Goal: Task Accomplishment & Management: Complete application form

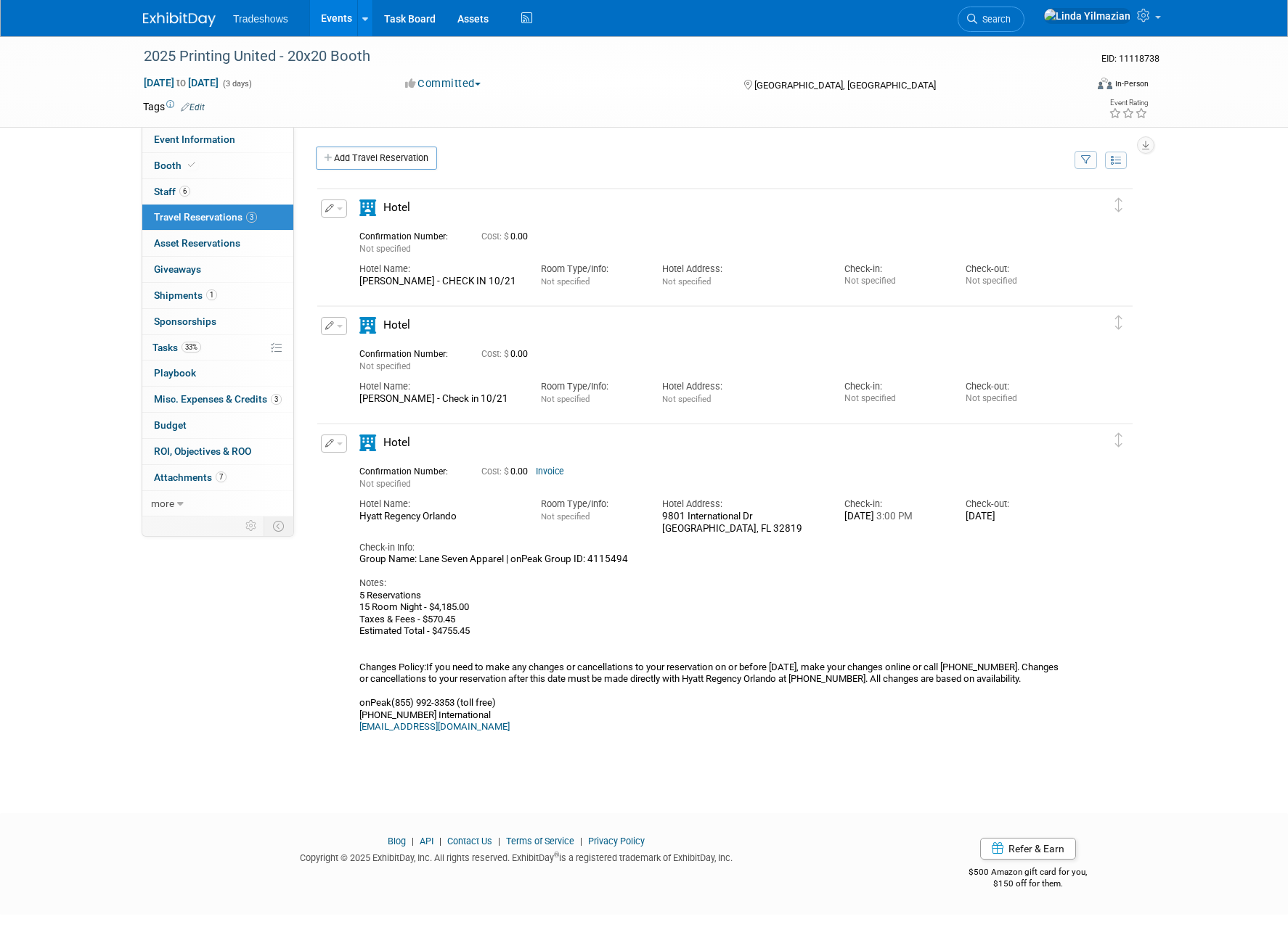
click at [334, 13] on link "Events" at bounding box center [336, 18] width 53 height 36
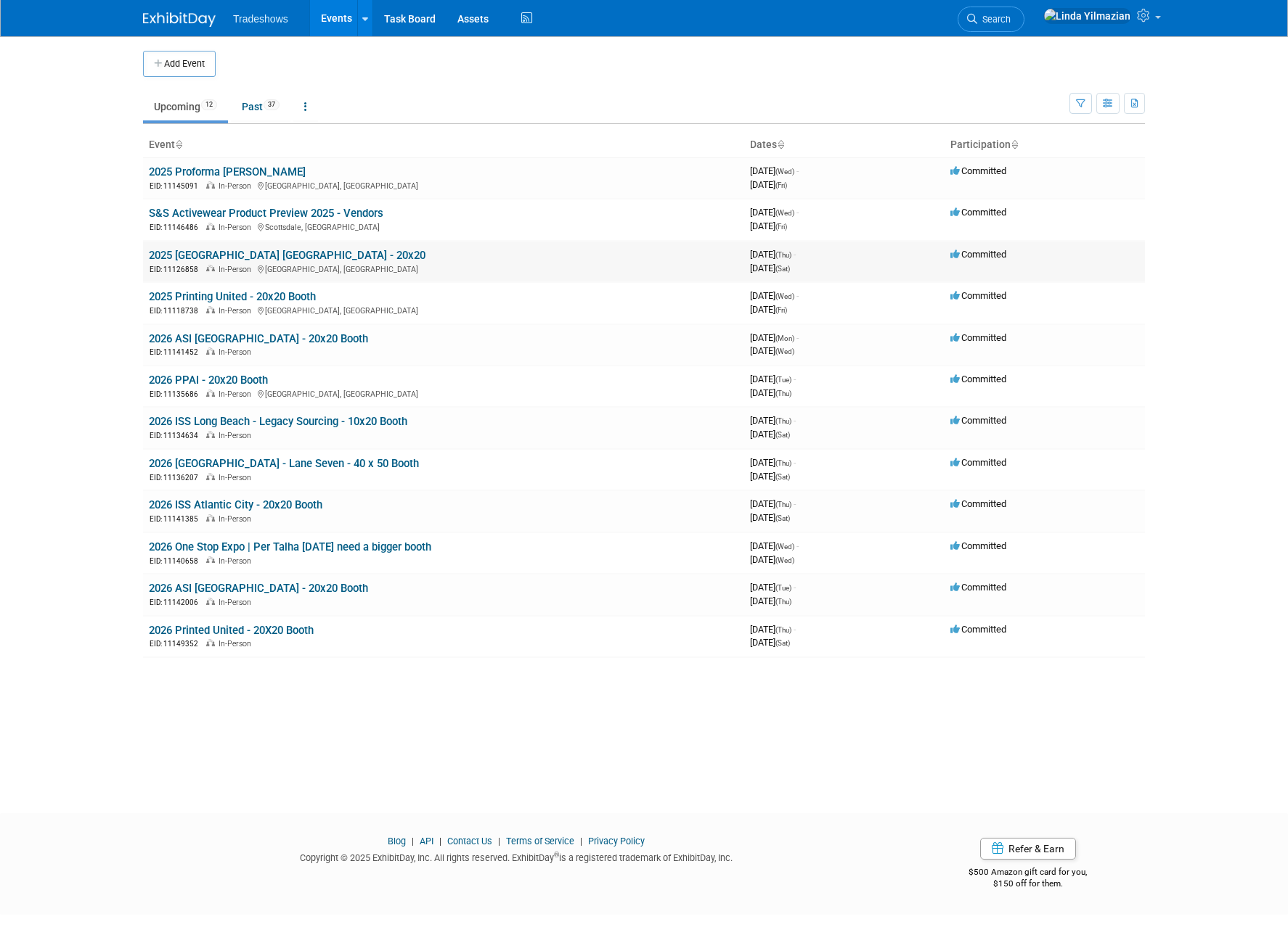
click at [220, 256] on link "2025 [GEOGRAPHIC_DATA] [GEOGRAPHIC_DATA] - 20x20" at bounding box center [286, 255] width 276 height 13
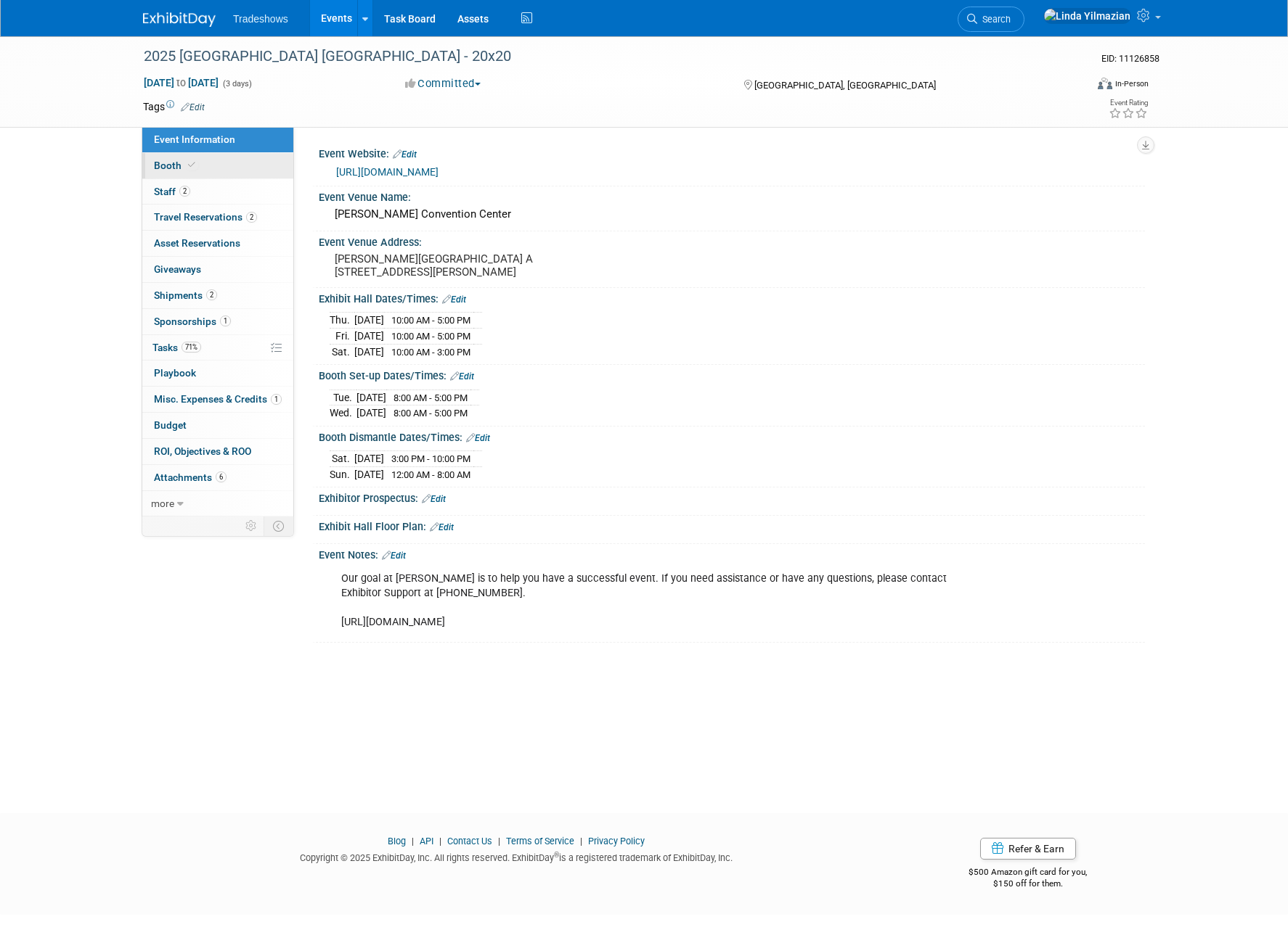
click at [169, 165] on span "Booth" at bounding box center [175, 165] width 44 height 12
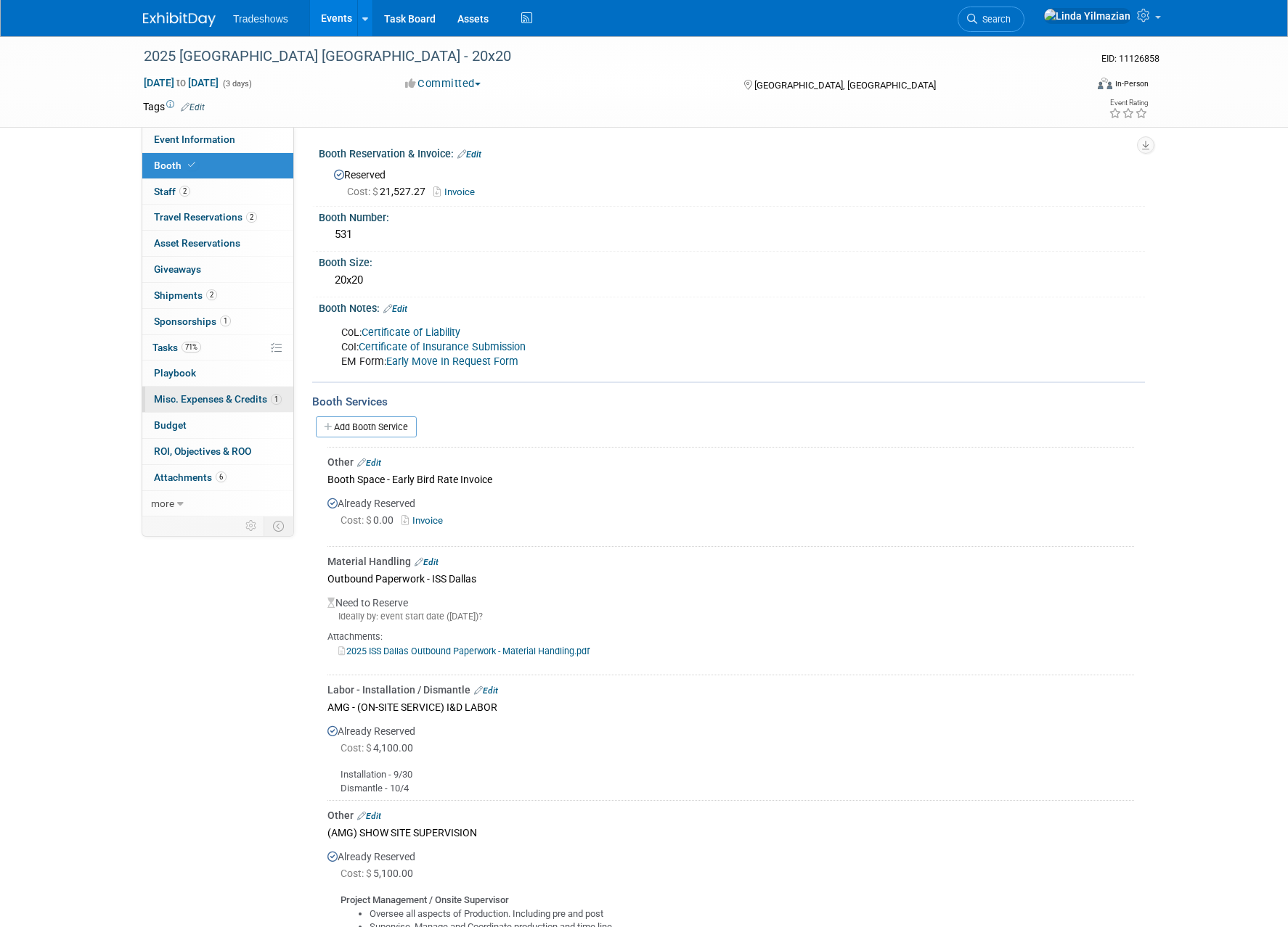
click at [174, 399] on span "Misc. Expenses & Credits 1" at bounding box center [218, 398] width 128 height 12
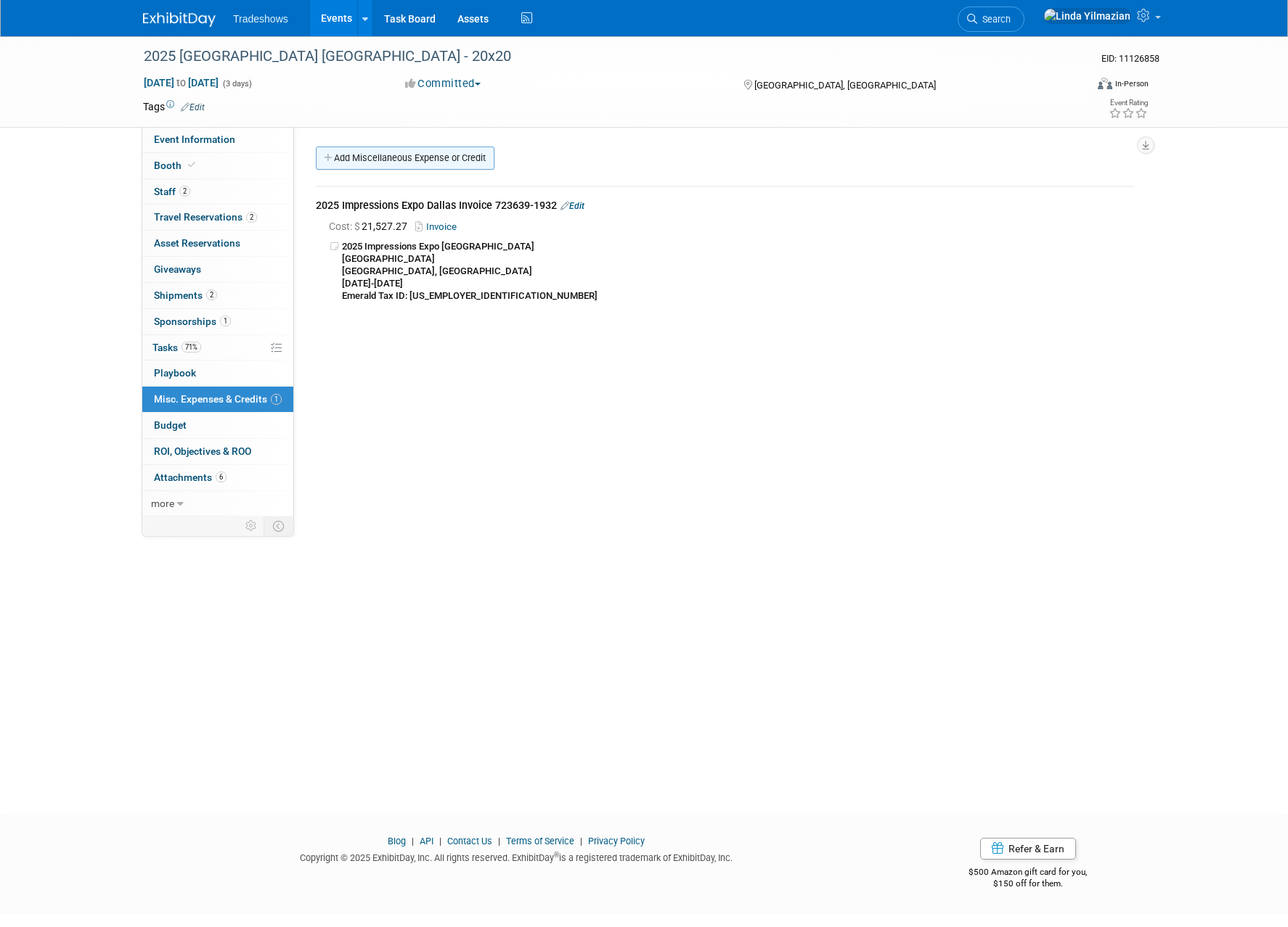
click at [374, 155] on link "Add Miscellaneous Expense or Credit" at bounding box center [405, 158] width 179 height 23
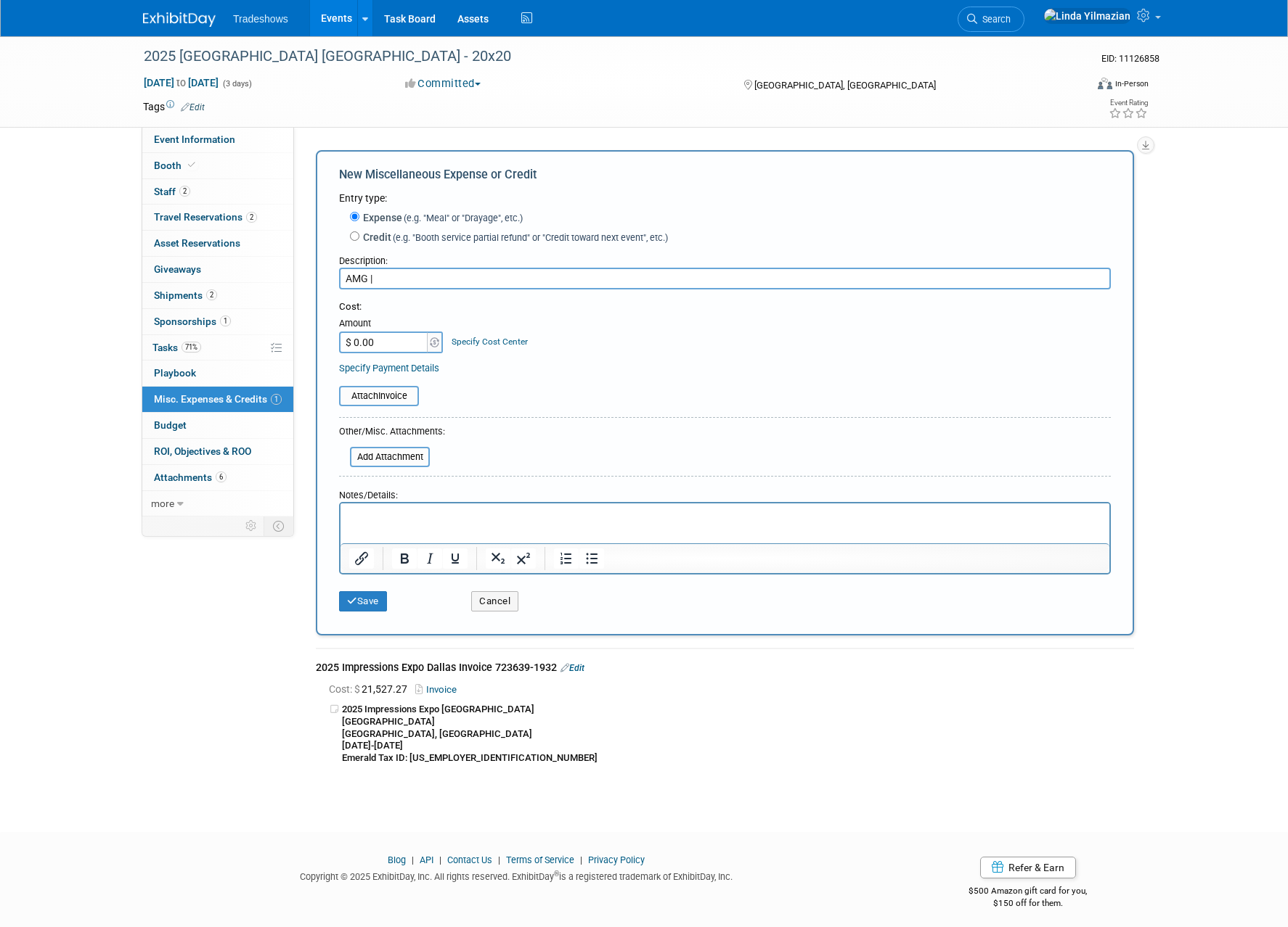
drag, startPoint x: 361, startPoint y: 281, endPoint x: 324, endPoint y: 281, distance: 37.0
click at [325, 281] on div "New Miscellaneous Expense or Credit Entry type: Expense (e.g. "Meal" or "Drayag…" at bounding box center [725, 393] width 818 height 486
paste input "(AMG) HANGING SIGN PURCHASE"
paste input "Frame Size: 10'x3' Frame Style: Circle Graphic: Printed on the bottom and outsi…"
click at [378, 506] on html at bounding box center [725, 513] width 769 height 21
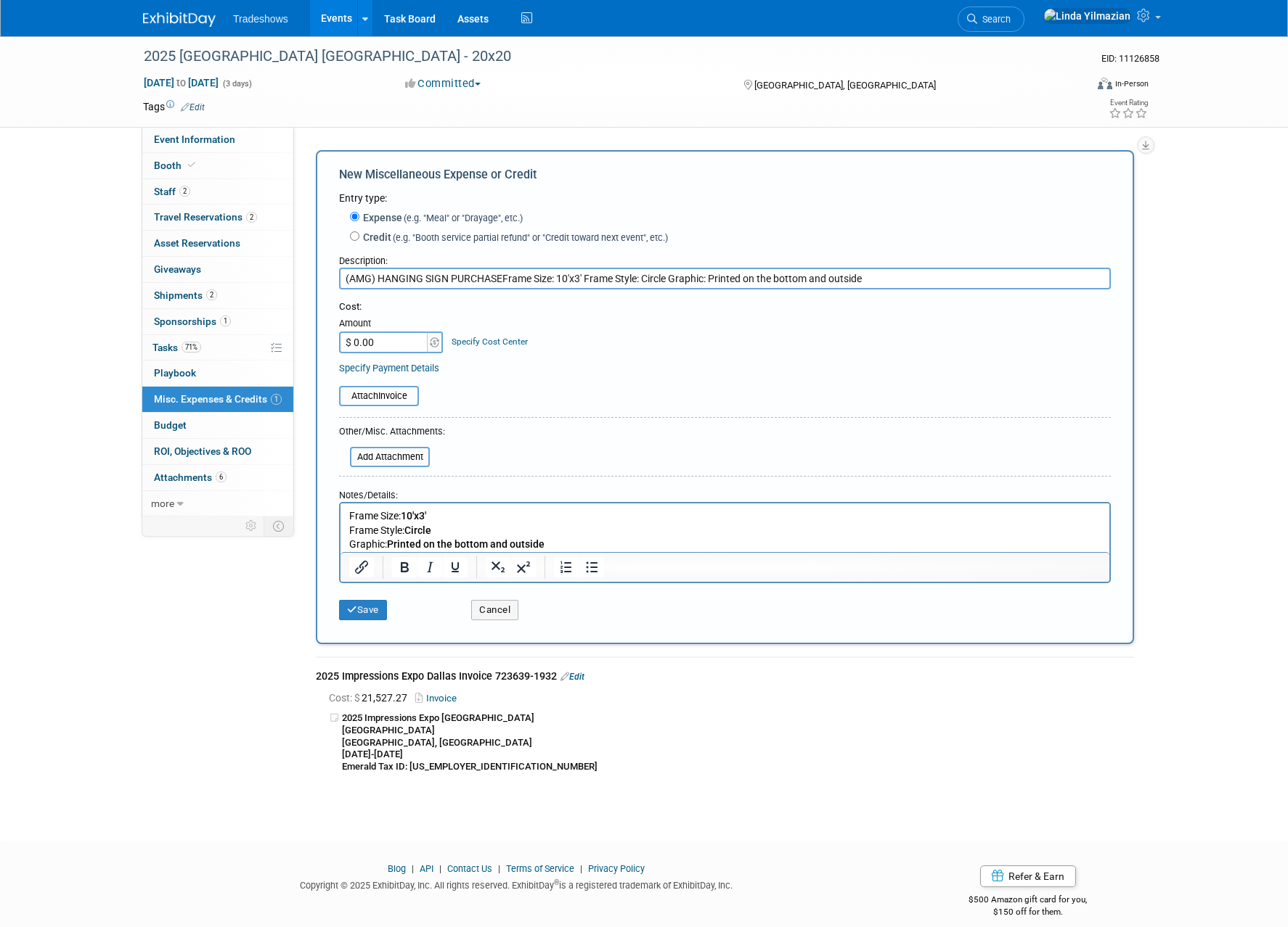
drag, startPoint x: 721, startPoint y: 275, endPoint x: 503, endPoint y: 278, distance: 218.0
click at [503, 278] on input "(AMG) HANGING SIGN PURCHASEFrame Size: 10'x3' Frame Style: Circle Graphic: Prin…" at bounding box center [725, 279] width 772 height 22
click at [545, 281] on input "(AMG) HANGING SIGN PURCHASEe" at bounding box center [725, 279] width 772 height 22
type input "(AMG) HANGING SIGN PURCHASE"
click at [425, 342] on input "$ 0.00" at bounding box center [384, 343] width 91 height 22
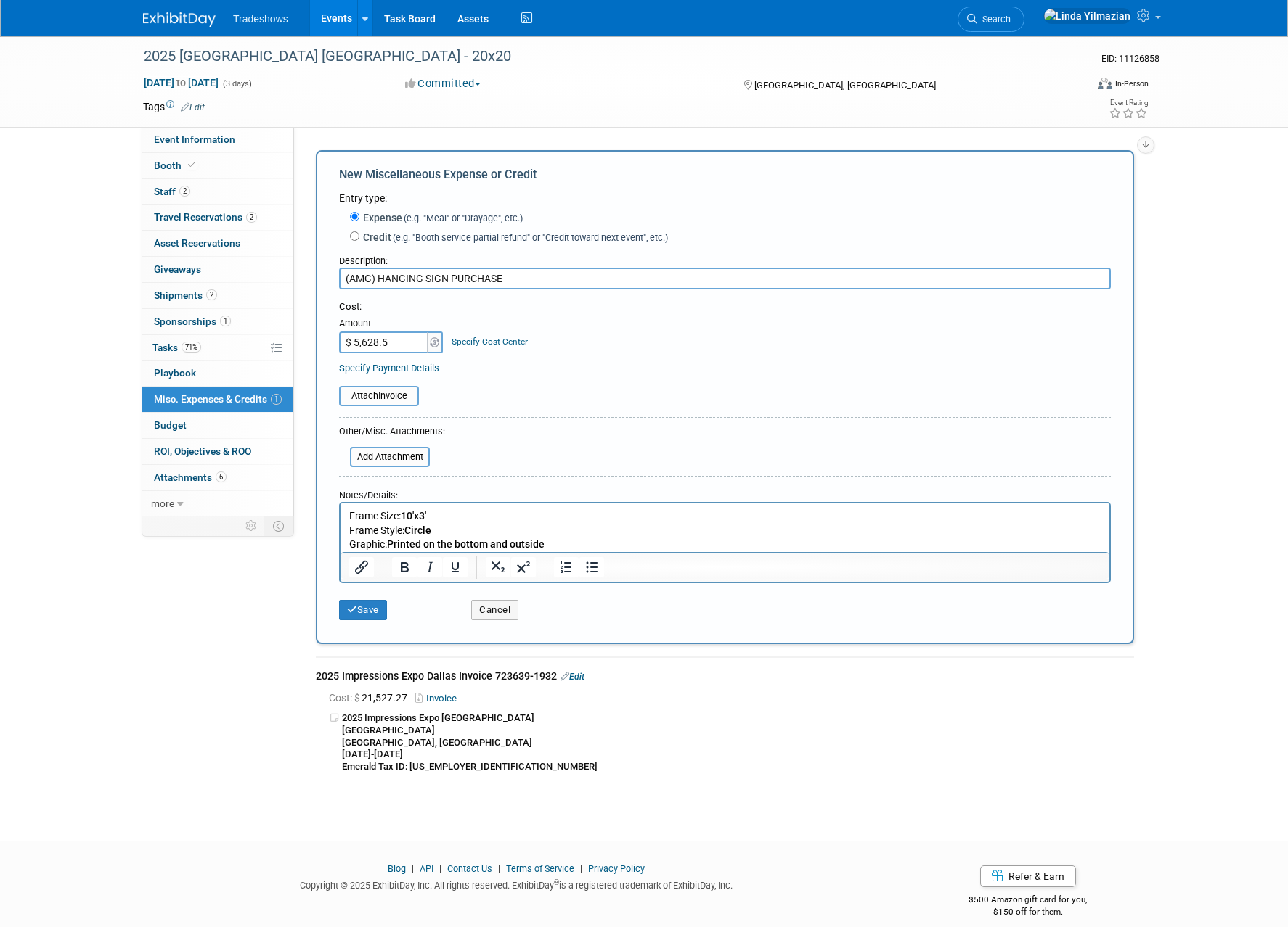
type input "$ 5,628.57"
click at [353, 606] on icon "submit" at bounding box center [352, 610] width 10 height 9
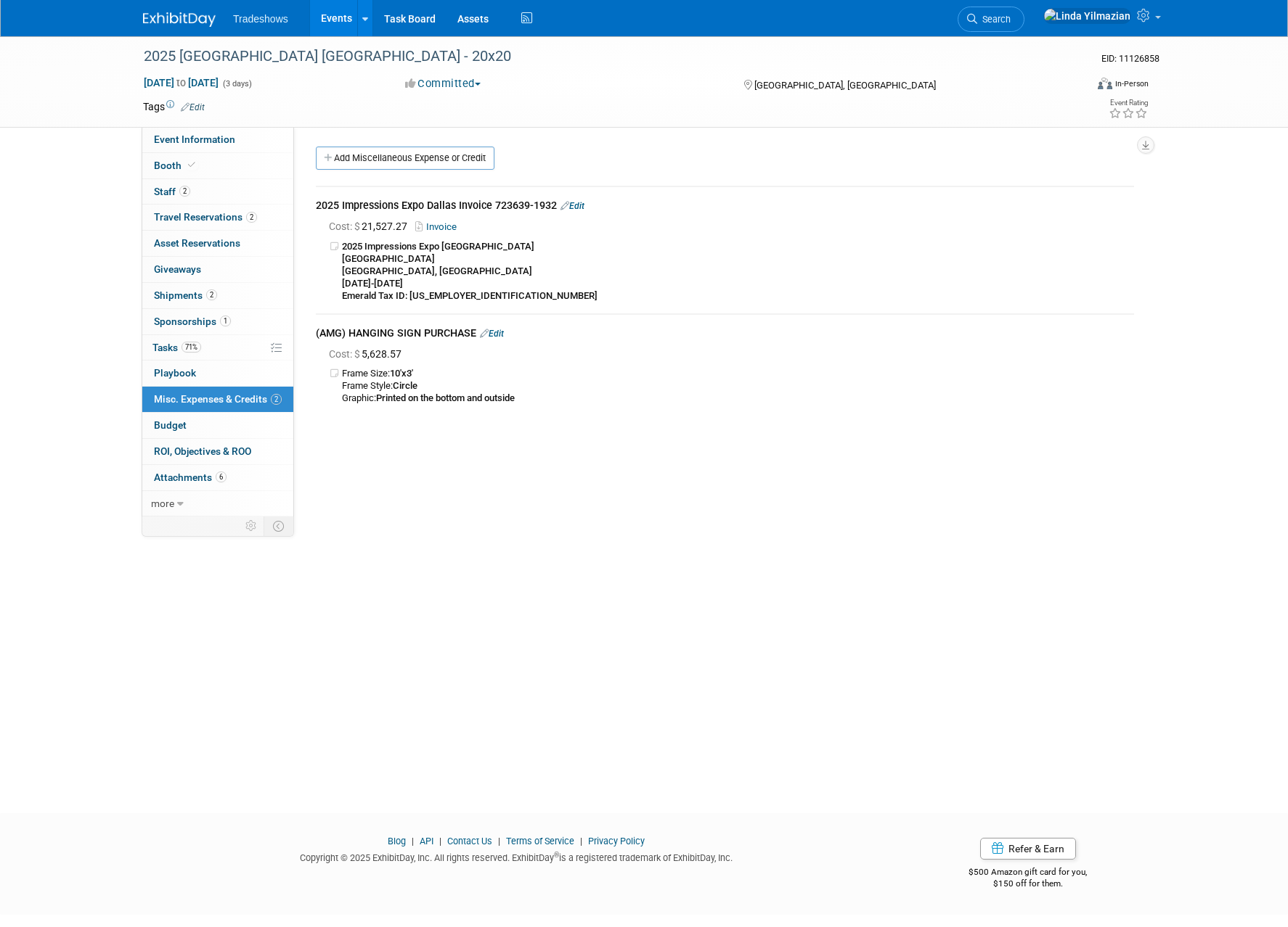
drag, startPoint x: 268, startPoint y: 13, endPoint x: 280, endPoint y: 17, distance: 12.6
click at [268, 13] on span "Tradeshows" at bounding box center [260, 19] width 55 height 12
click at [329, 16] on link "Events" at bounding box center [336, 18] width 53 height 36
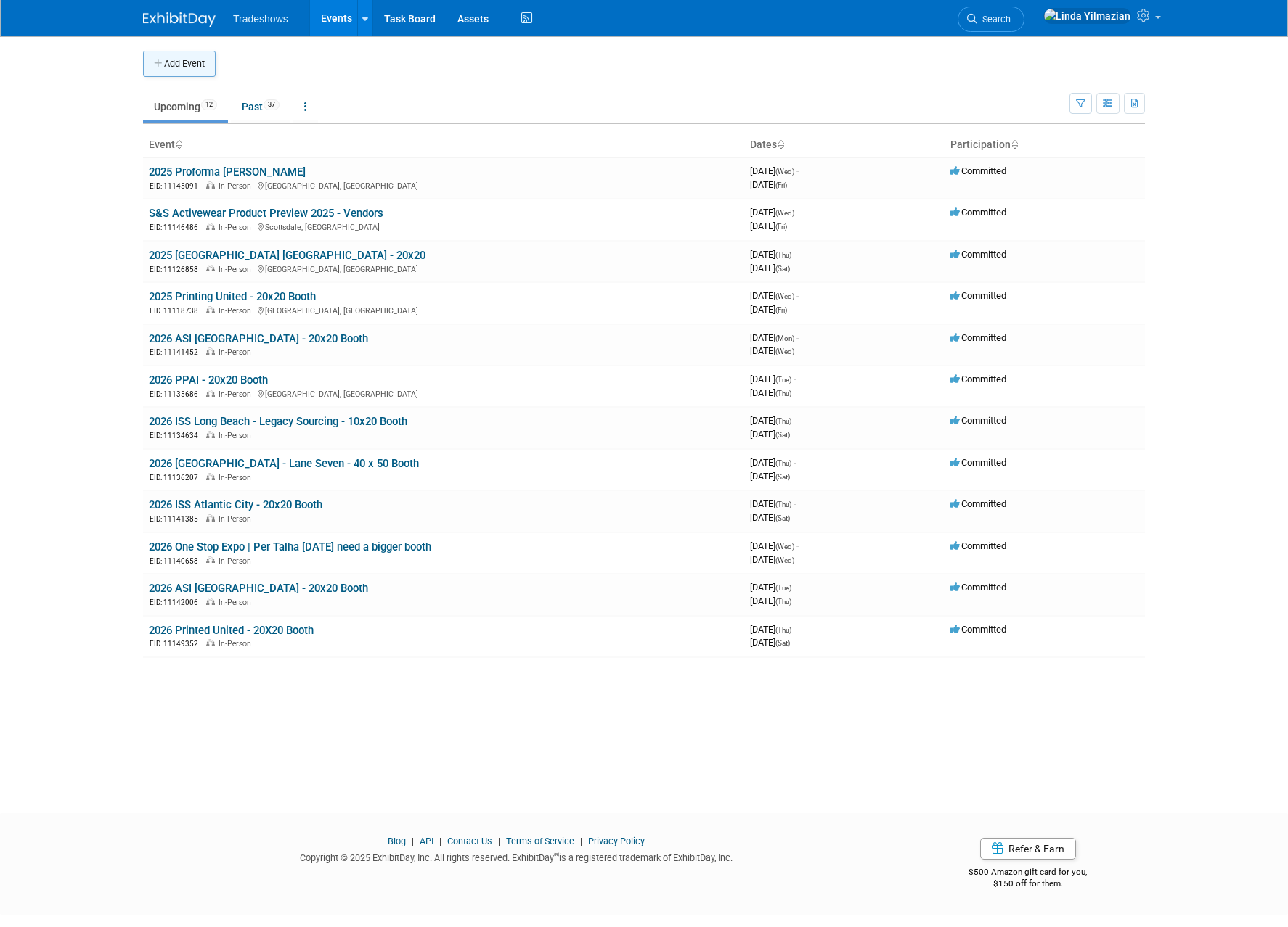
click at [168, 64] on button "Add Event" at bounding box center [179, 63] width 73 height 26
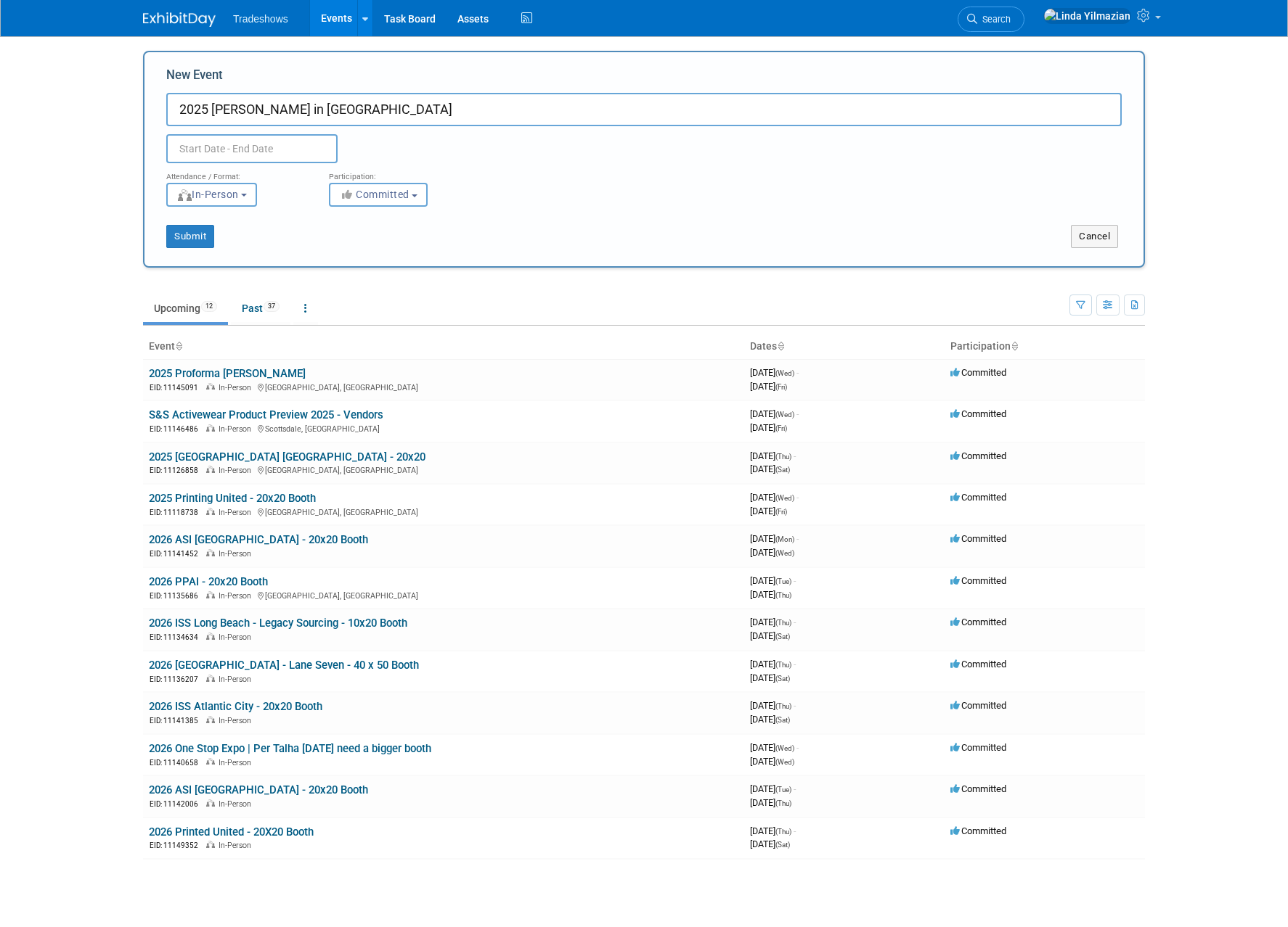
type input "2025 Nadel in Atlanta"
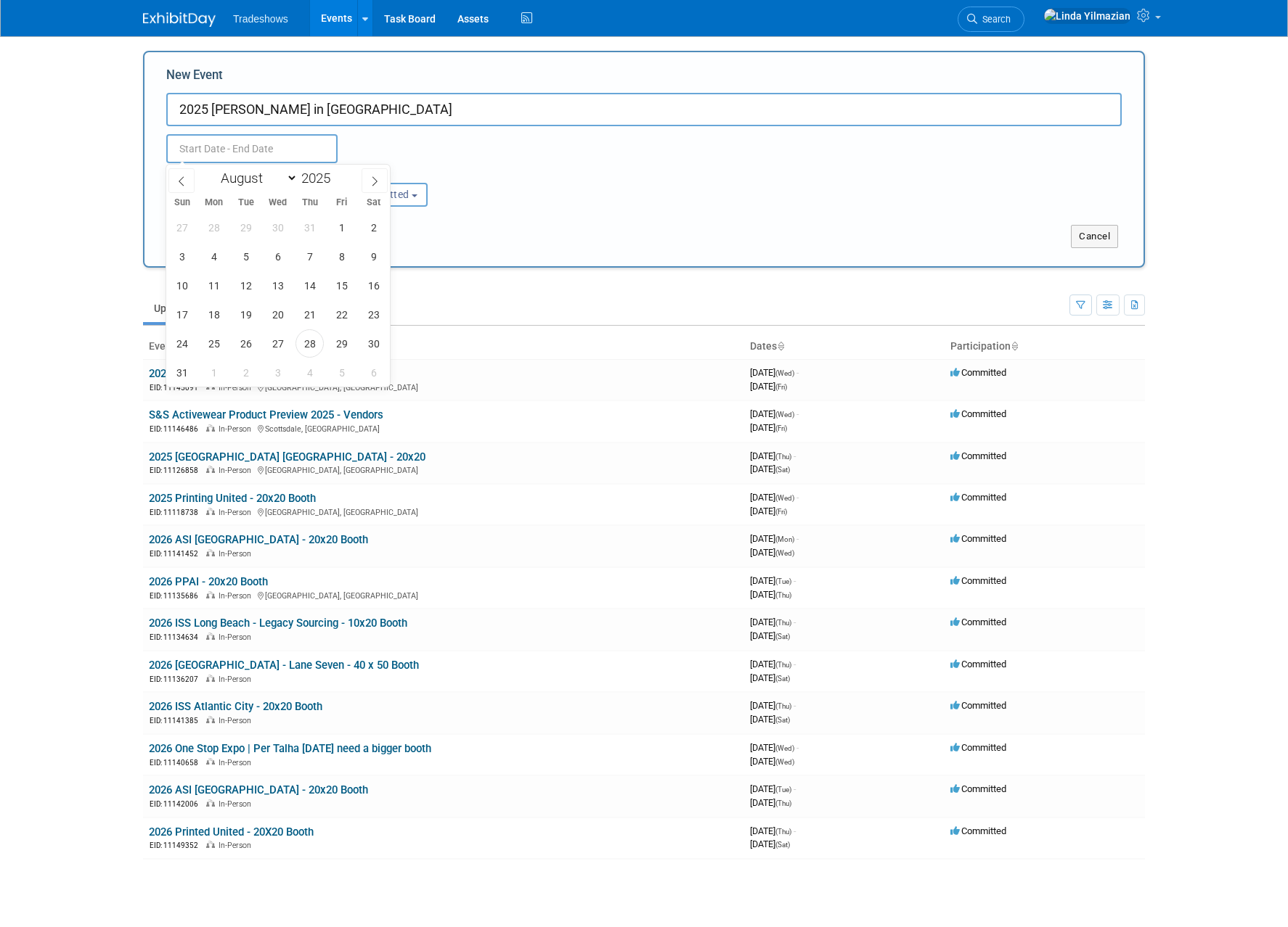
click at [252, 152] on input "text" at bounding box center [252, 148] width 171 height 29
click at [371, 181] on icon at bounding box center [374, 181] width 10 height 10
select select "8"
click at [309, 258] on span "11" at bounding box center [309, 256] width 28 height 28
type input "[DATE] to [DATE]"
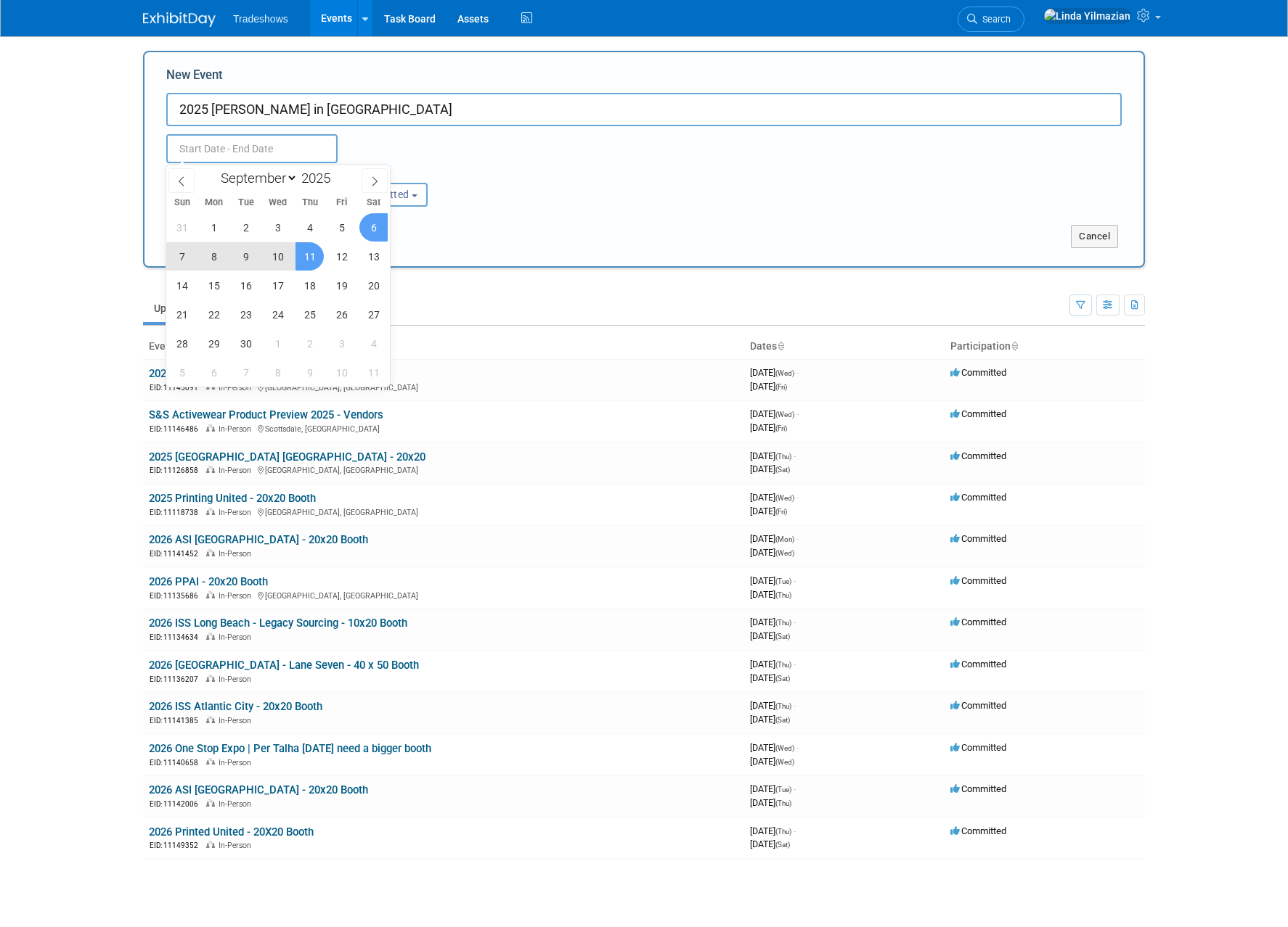
type input "[DATE] to [DATE]"
click at [493, 187] on div "Attendance / Format: <img src="https://www.exhibitday.com/Images/Format-InPerso…" at bounding box center [644, 185] width 977 height 43
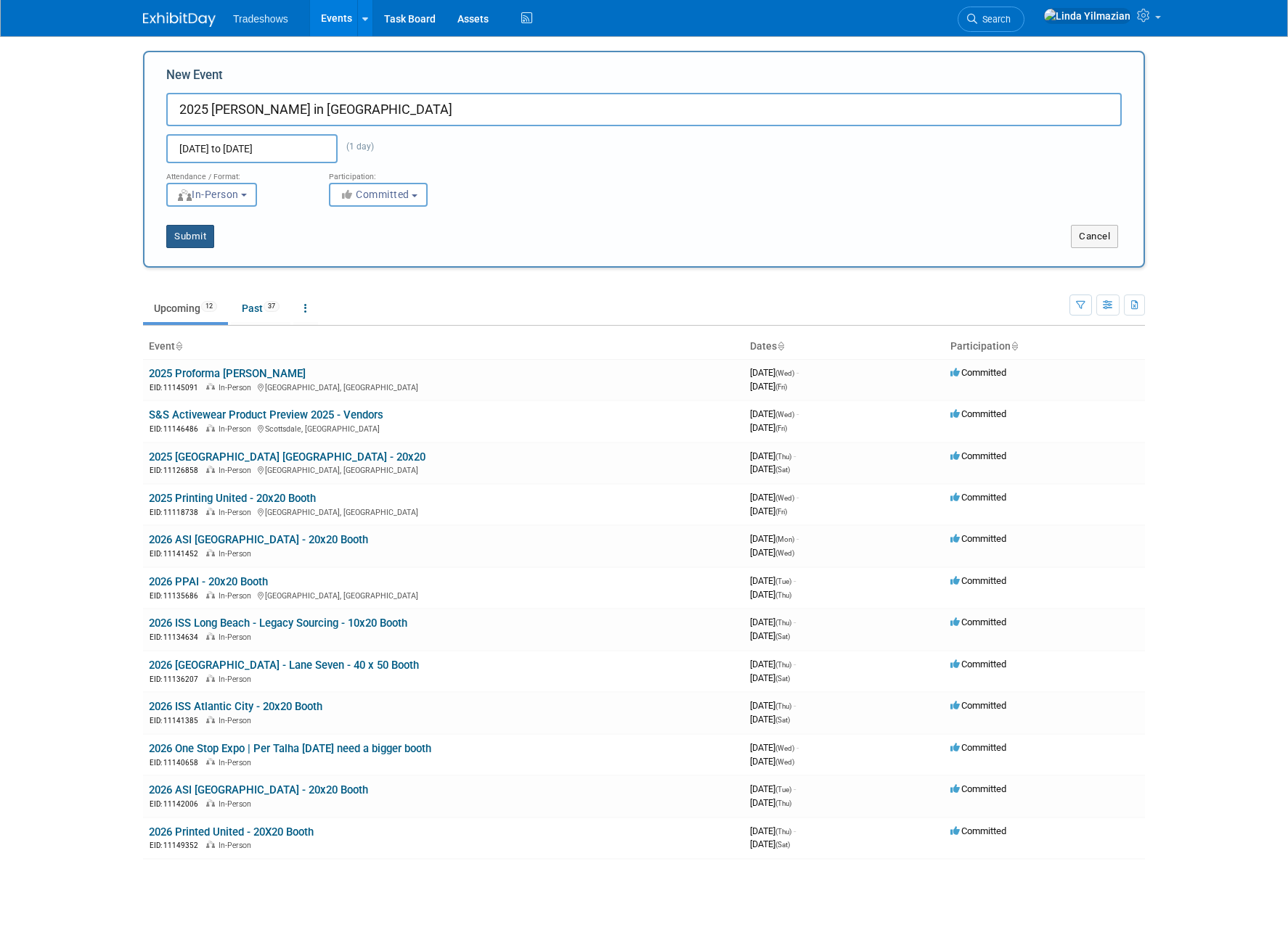
click at [183, 227] on button "Submit" at bounding box center [190, 236] width 48 height 23
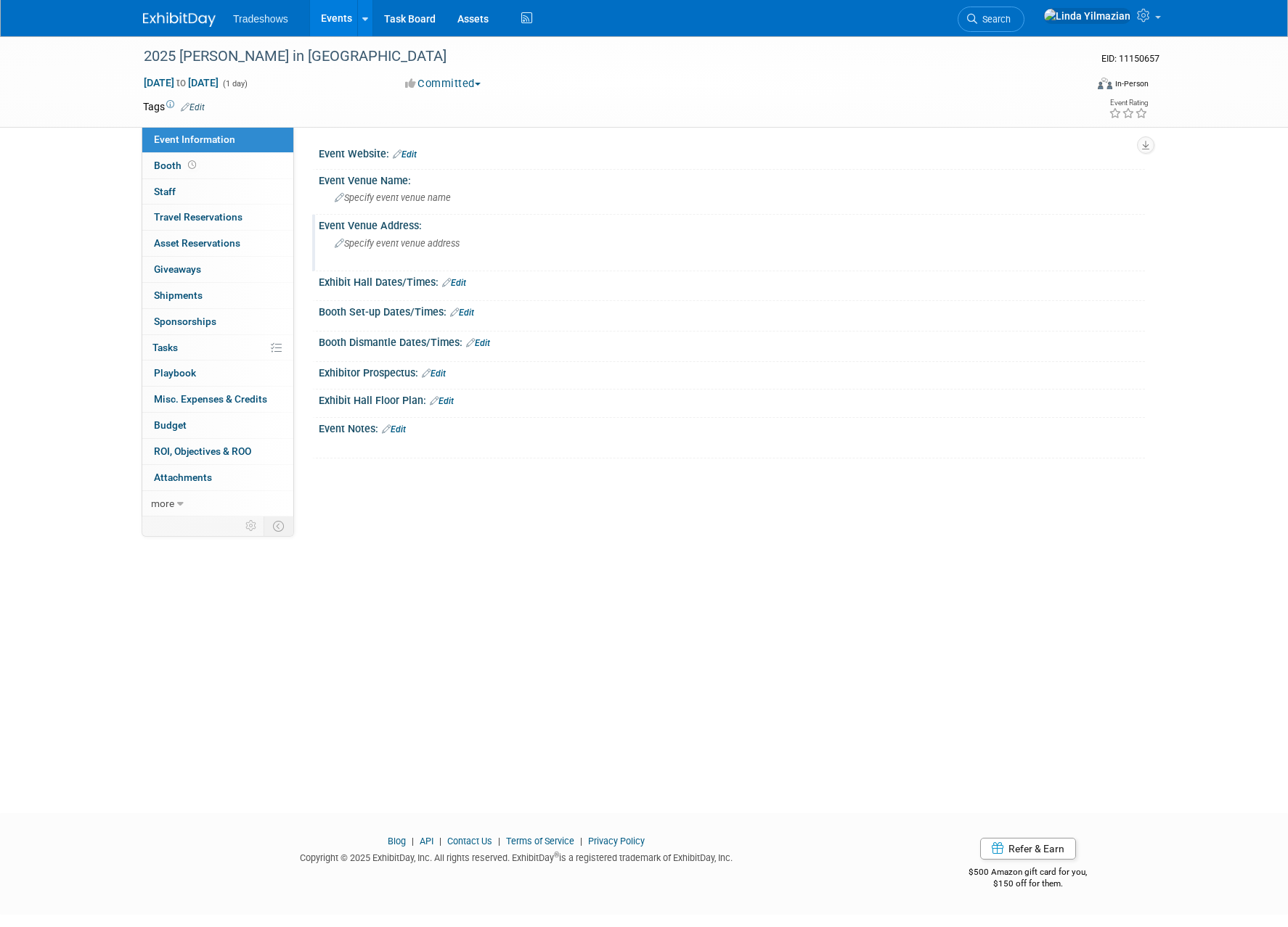
click at [374, 243] on span "Specify event venue address" at bounding box center [397, 244] width 125 height 11
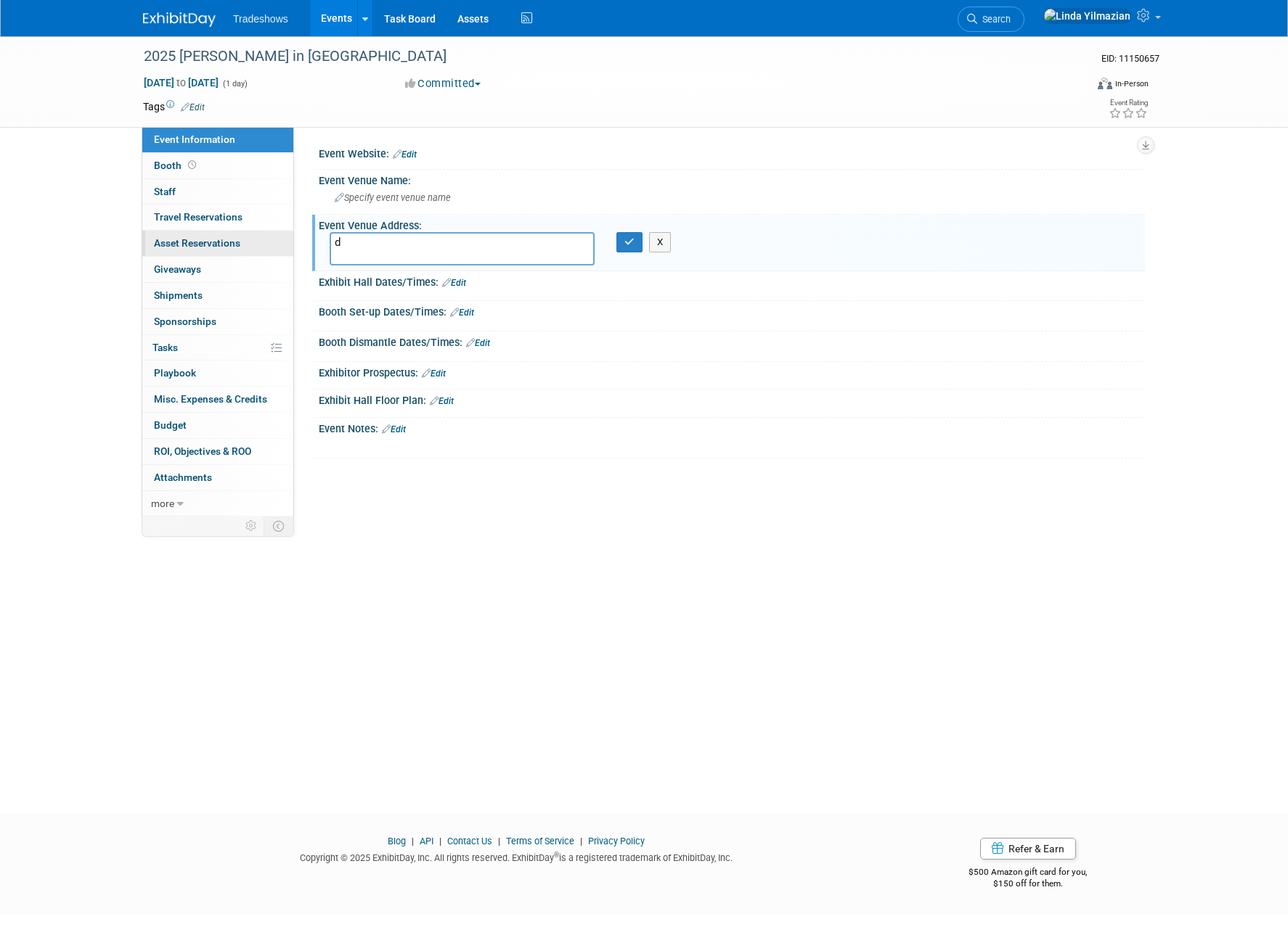
drag, startPoint x: 335, startPoint y: 243, endPoint x: 281, endPoint y: 240, distance: 54.1
click at [281, 240] on div "Event Information Event Info Booth Booth 0 Staff 0 Staff 0 Travel Reservations …" at bounding box center [644, 276] width 1024 height 480
paste textarea "[PERSON_NAME]: [PERSON_NAME] [STREET_ADDRESS][PERSON_NAME]"
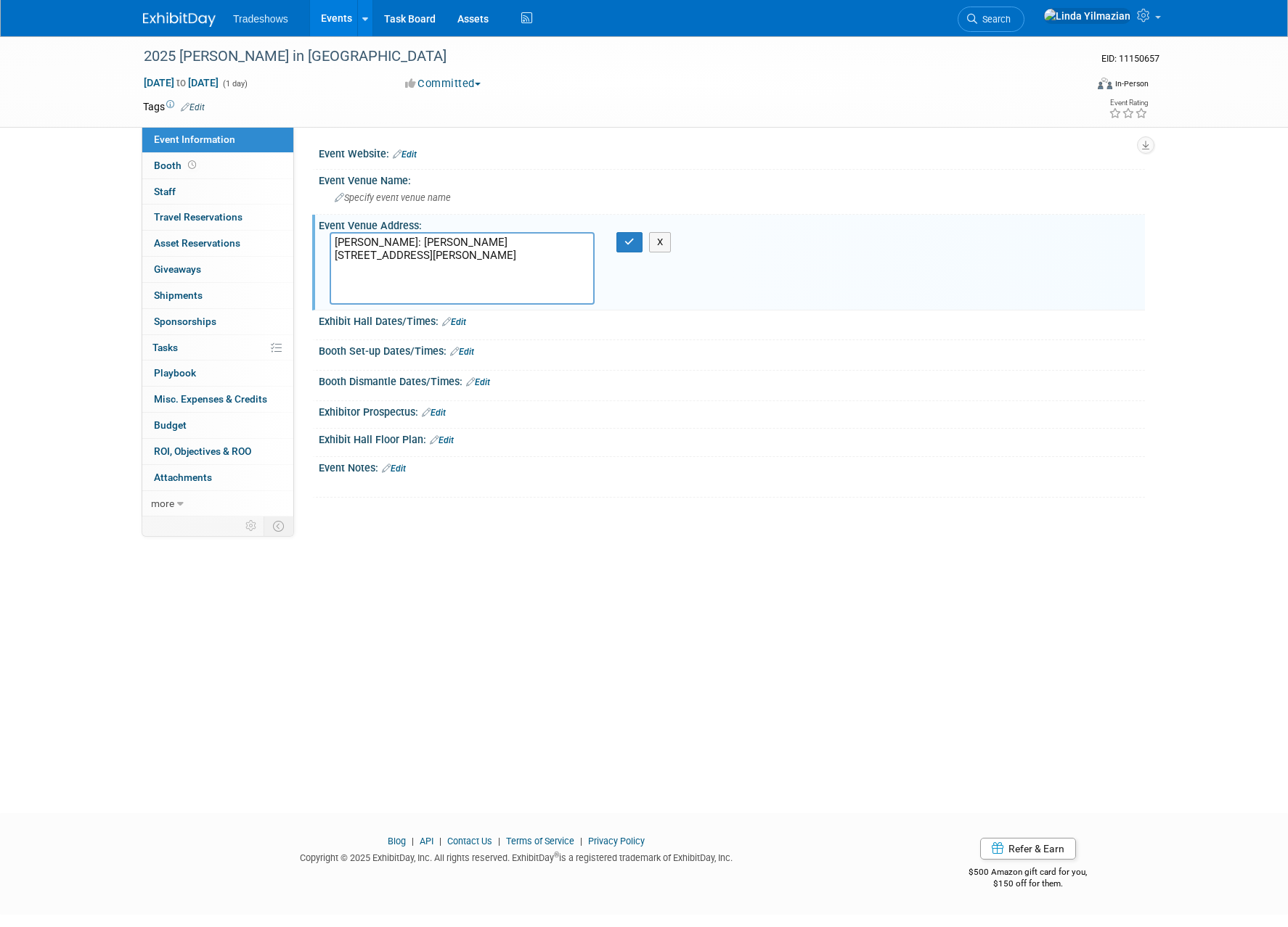
drag, startPoint x: 336, startPoint y: 241, endPoint x: 300, endPoint y: 239, distance: 36.1
click at [300, 239] on div "Event Website: Edit Event Venue Name: Specify event venue name Event Venue Addr…" at bounding box center [720, 321] width 851 height 389
type textarea "[PERSON_NAME]: [PERSON_NAME] [STREET_ADDRESS][PERSON_NAME]"
click at [631, 249] on button "button" at bounding box center [629, 242] width 26 height 21
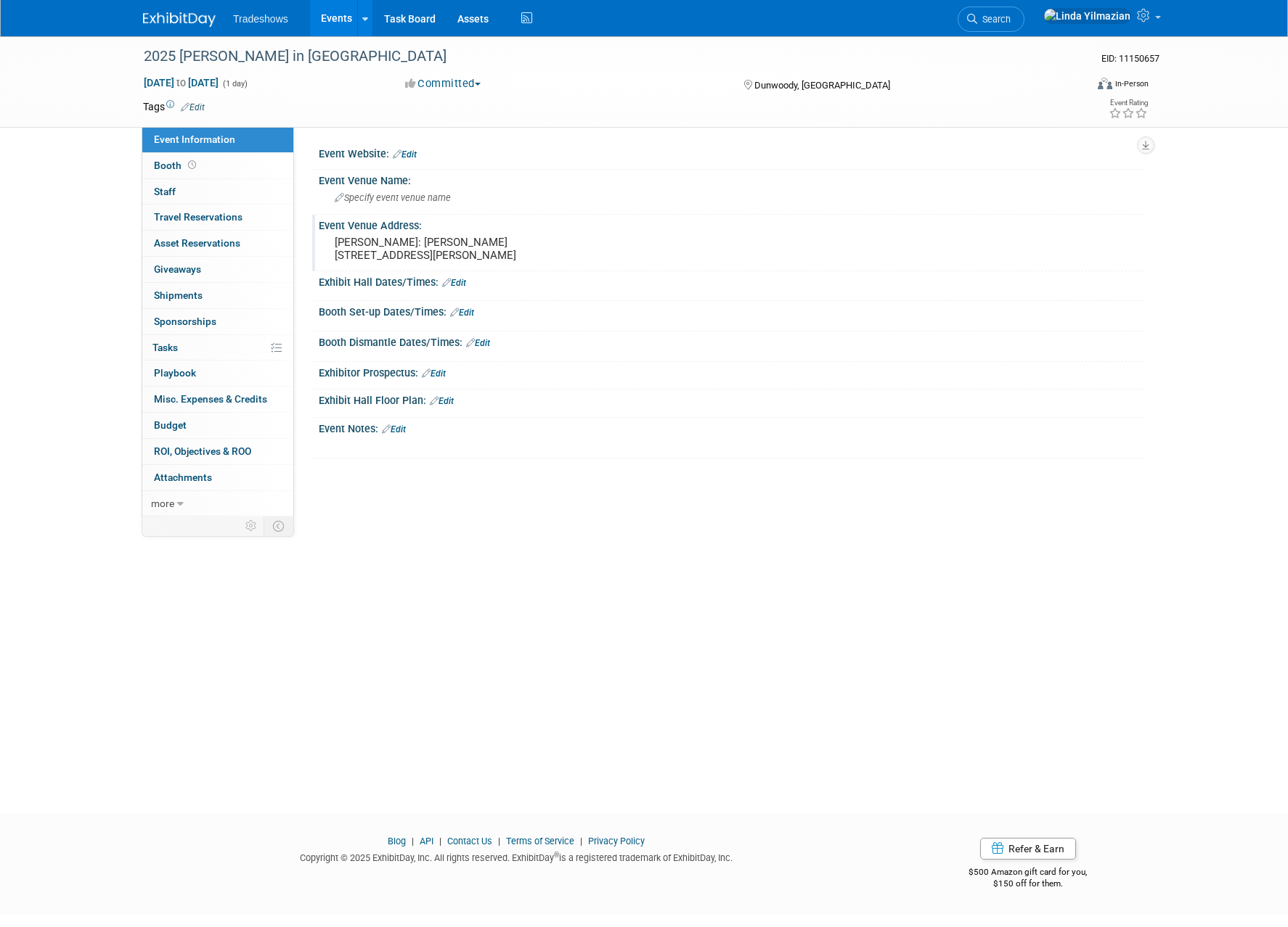
click at [393, 434] on link "Edit" at bounding box center [394, 429] width 24 height 10
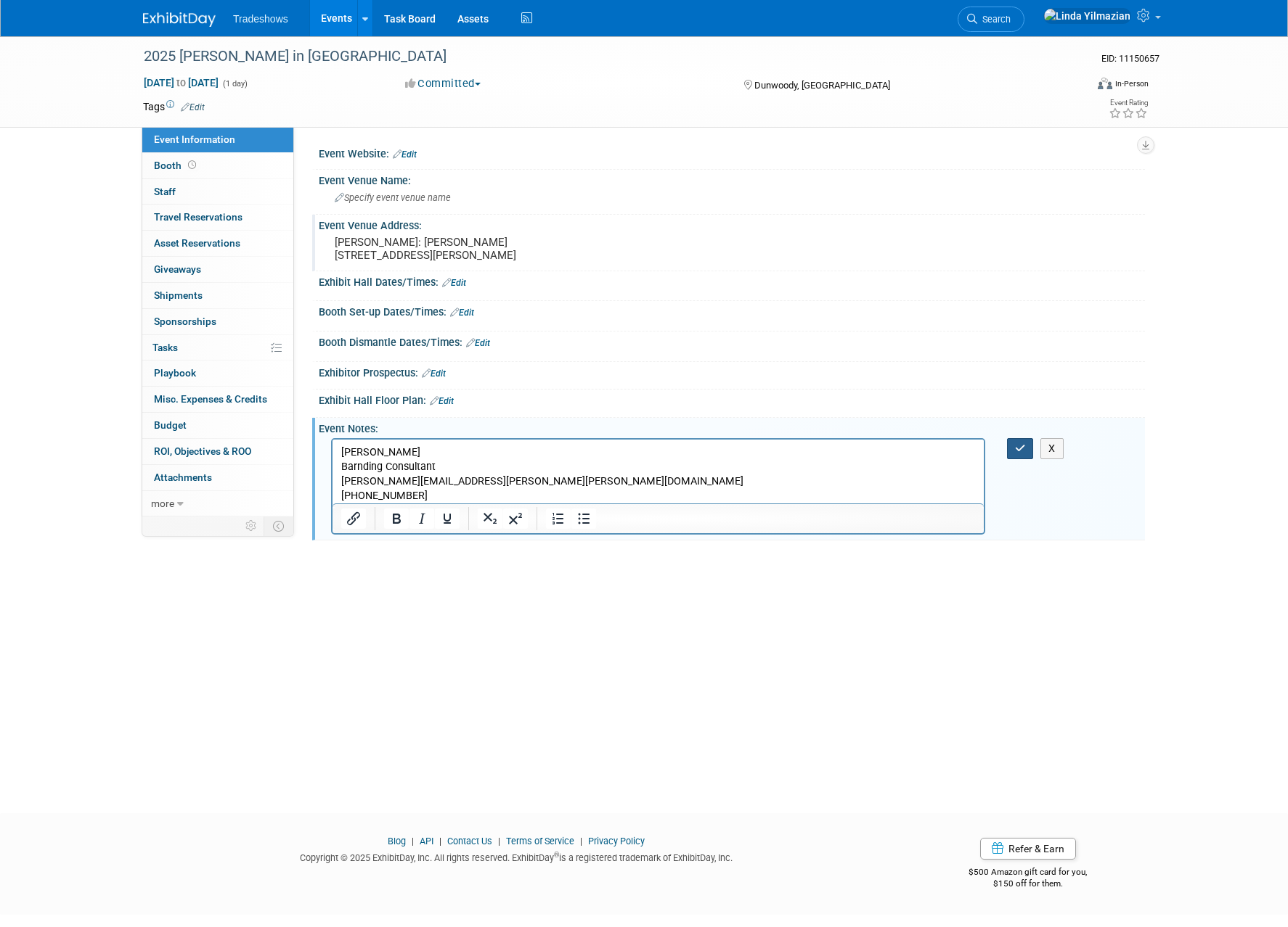
click at [1017, 459] on button "button" at bounding box center [1020, 448] width 27 height 21
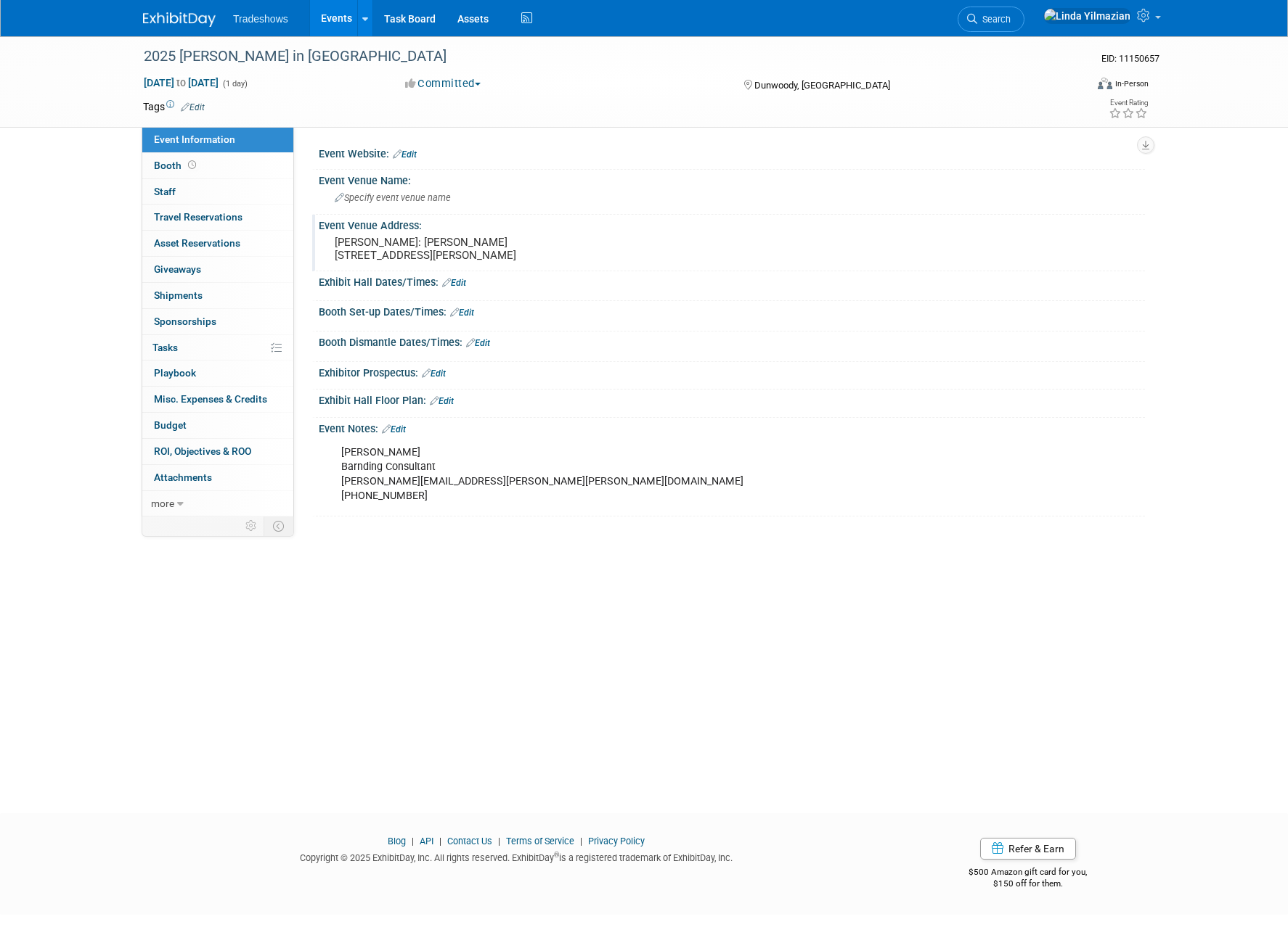
click at [461, 288] on link "Edit" at bounding box center [453, 282] width 24 height 10
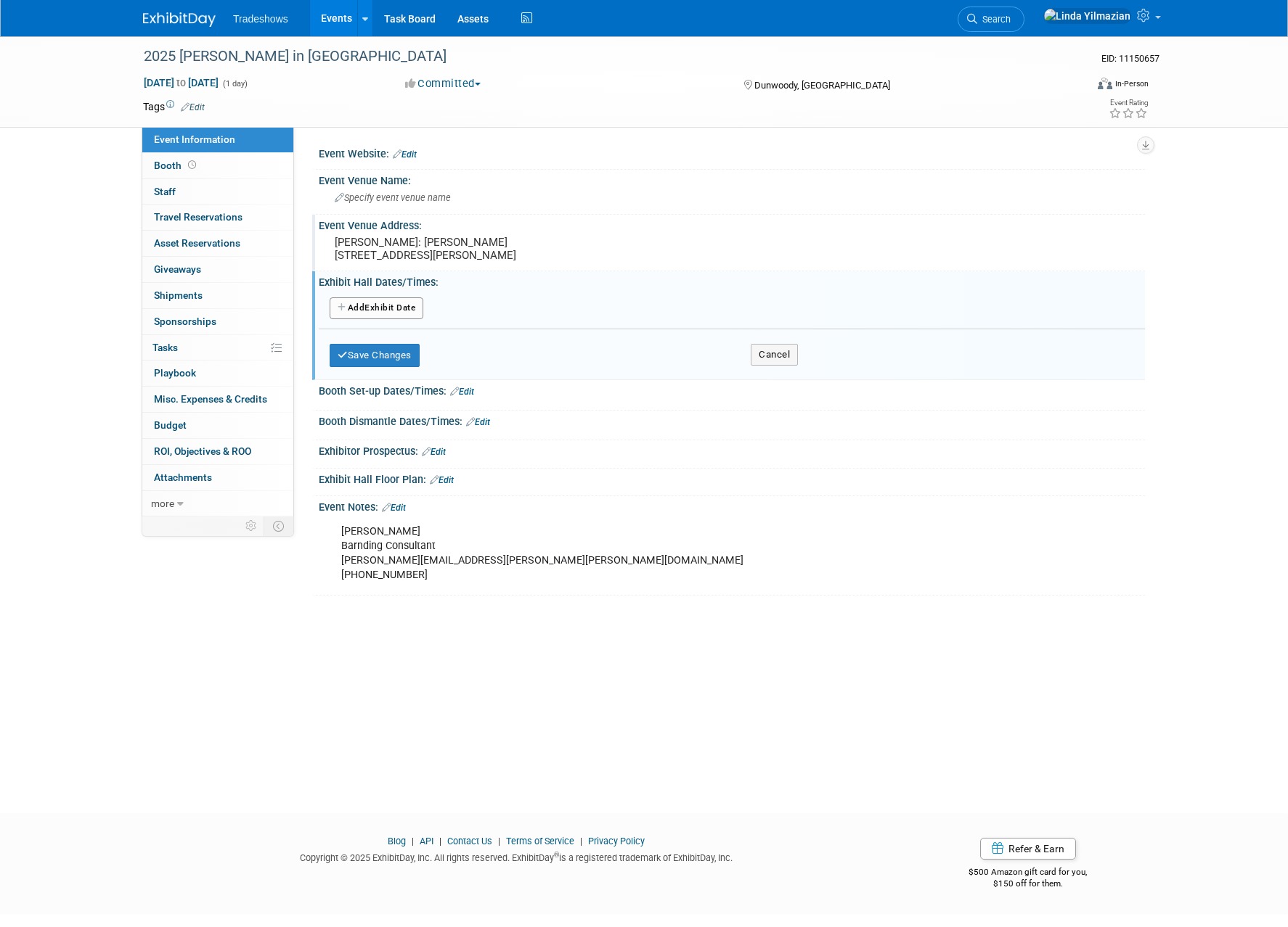
click at [393, 319] on button "Add Another Exhibit Date" at bounding box center [376, 308] width 94 height 22
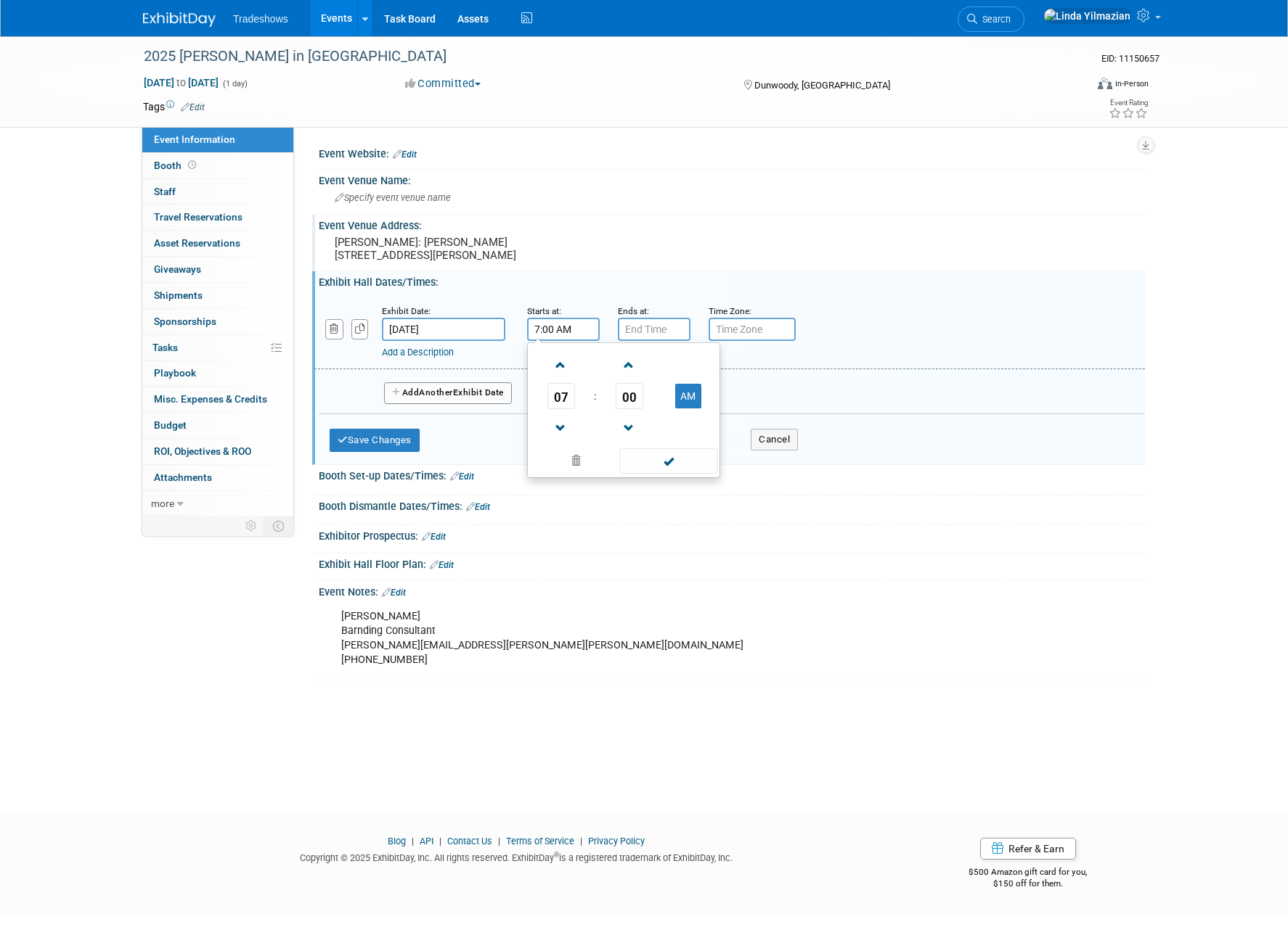
click at [548, 341] on input "7:00 AM" at bounding box center [563, 329] width 73 height 23
click at [562, 409] on span "07" at bounding box center [561, 396] width 28 height 26
click at [639, 386] on td "02" at bounding box center [647, 366] width 47 height 40
click at [632, 422] on table "02 : 00 AM" at bounding box center [623, 396] width 186 height 100
click at [631, 409] on span "00" at bounding box center [629, 396] width 28 height 26
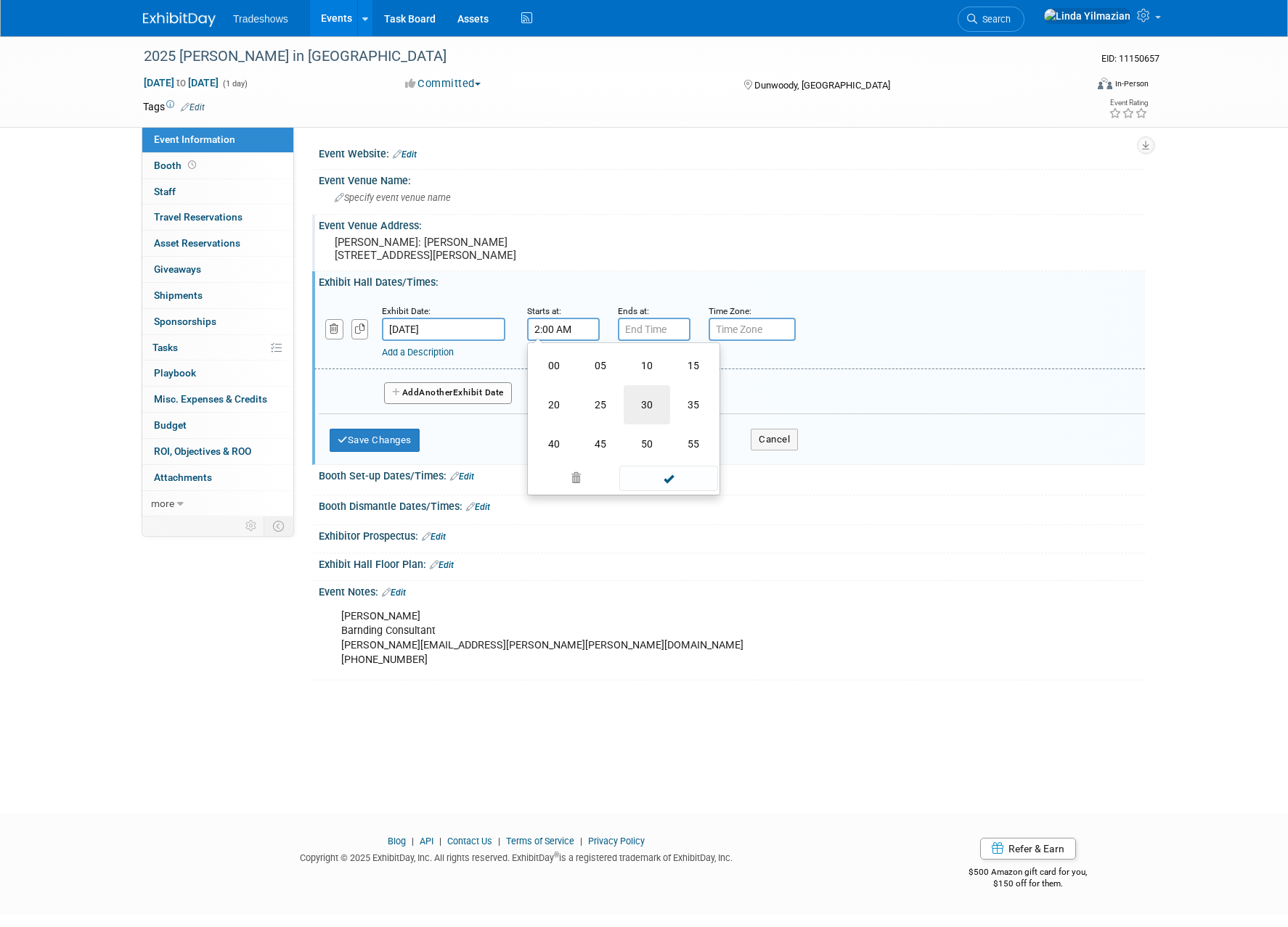
click at [641, 424] on td "30" at bounding box center [647, 406] width 47 height 40
type input "2:30 AM"
type input "7:00 PM"
click at [647, 341] on input "7:00 PM" at bounding box center [654, 329] width 73 height 23
click at [389, 459] on div "Save Changes Cancel" at bounding box center [563, 437] width 469 height 45
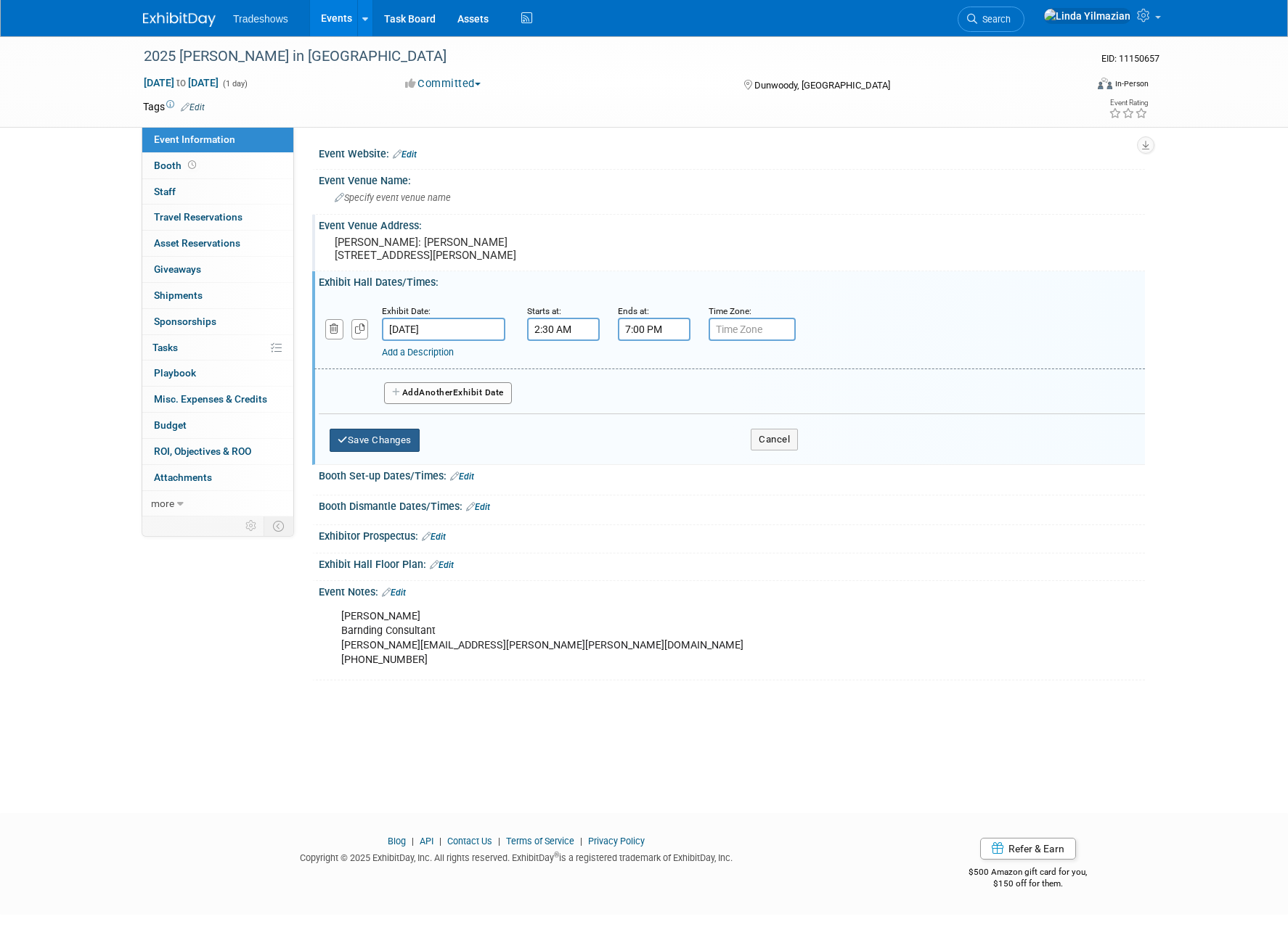
click at [387, 452] on button "Save Changes" at bounding box center [374, 441] width 90 height 23
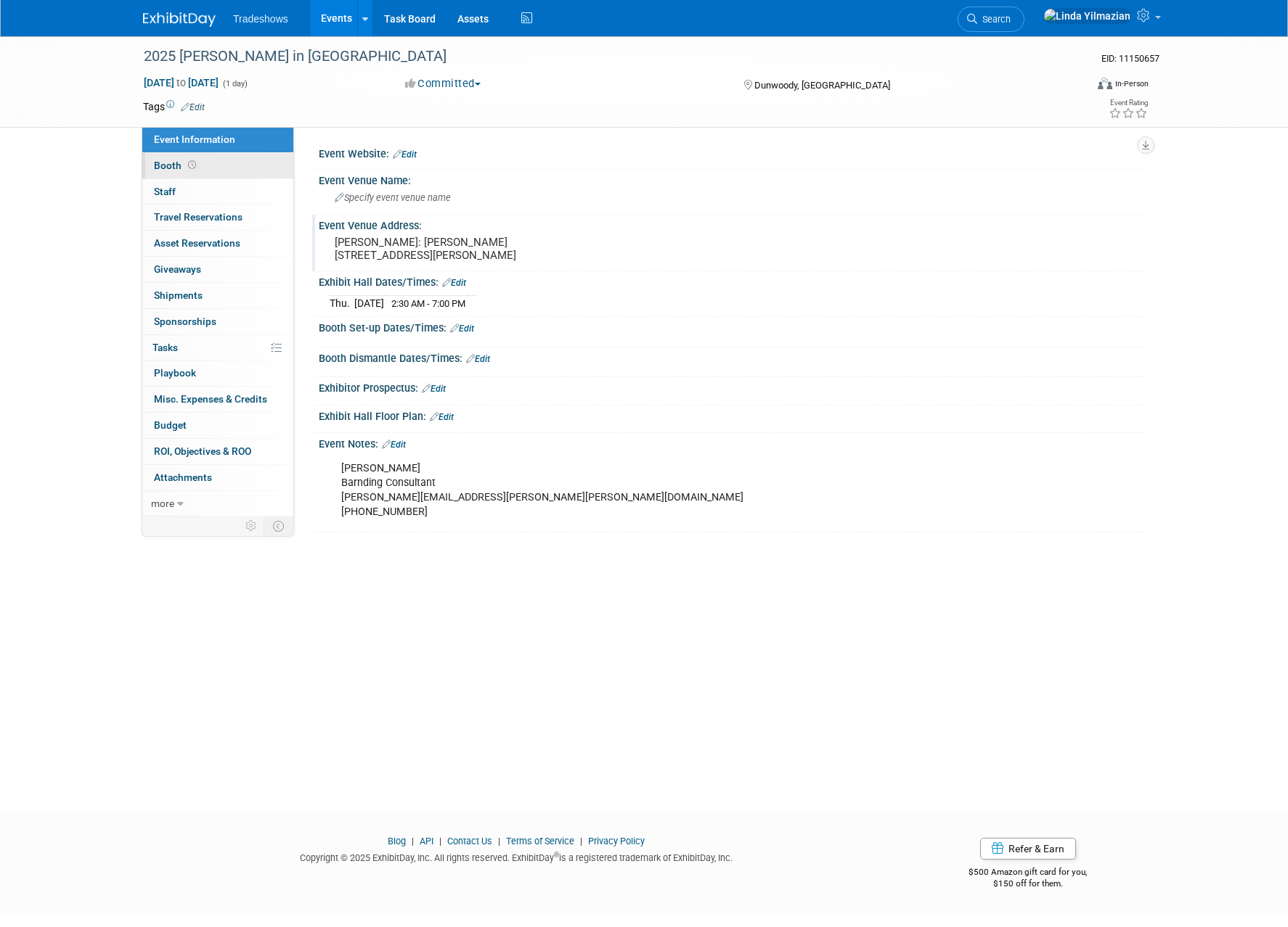
click at [161, 168] on span "Booth" at bounding box center [176, 165] width 45 height 12
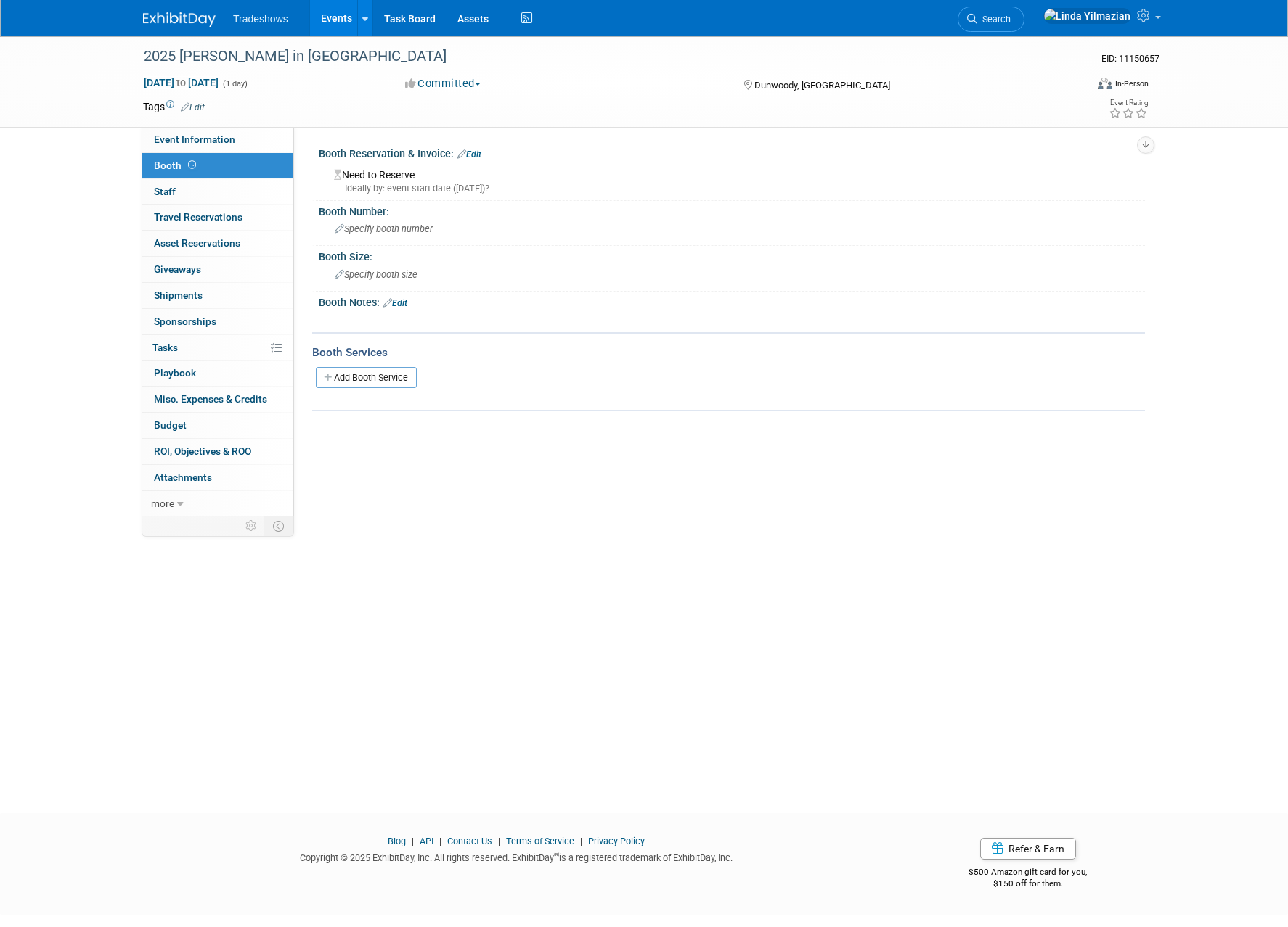
click at [474, 154] on link "Edit" at bounding box center [469, 154] width 24 height 10
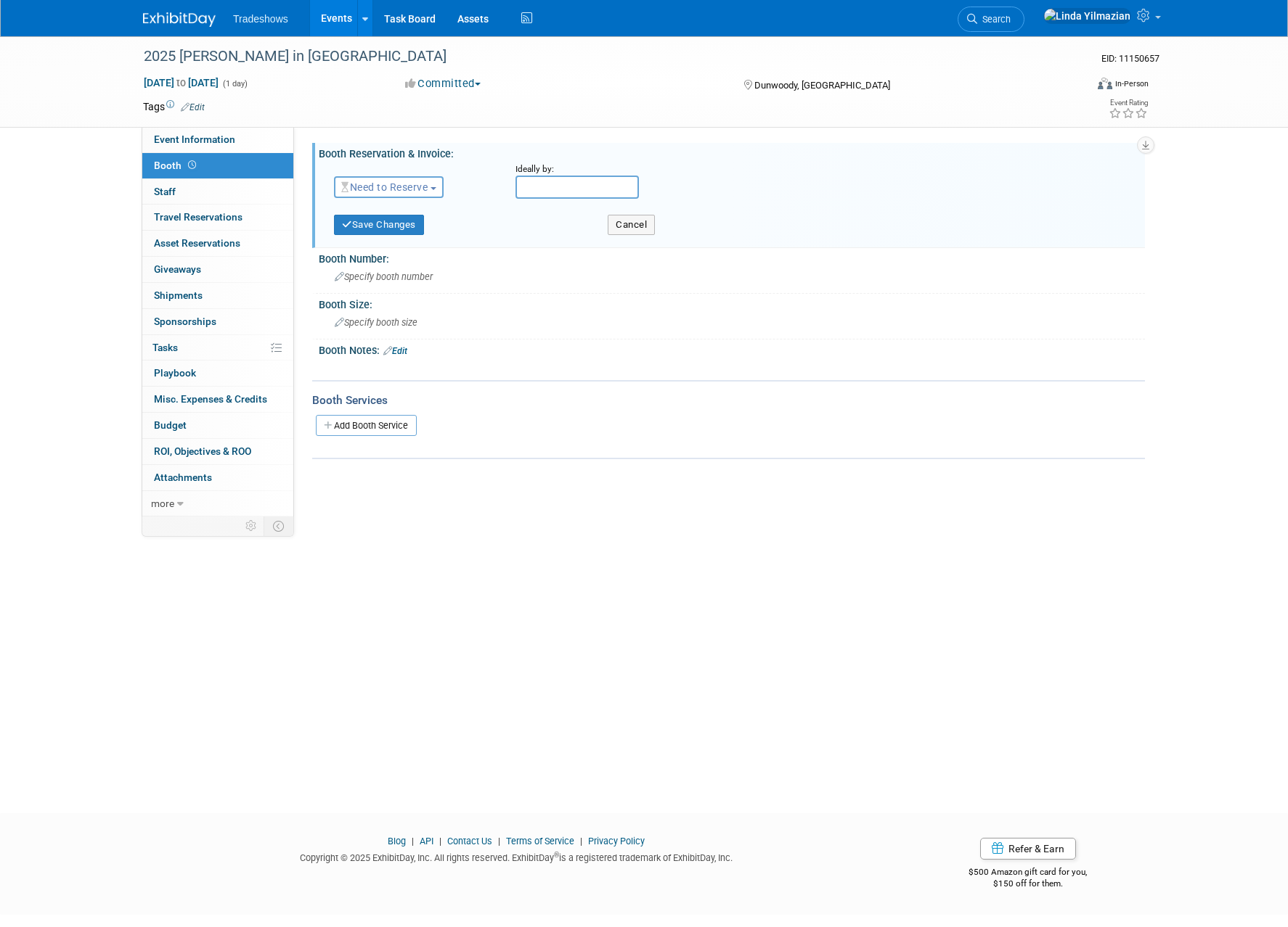
click at [404, 195] on button "Need to Reserve" at bounding box center [389, 187] width 110 height 22
click at [394, 234] on link "Reserved" at bounding box center [412, 232] width 156 height 21
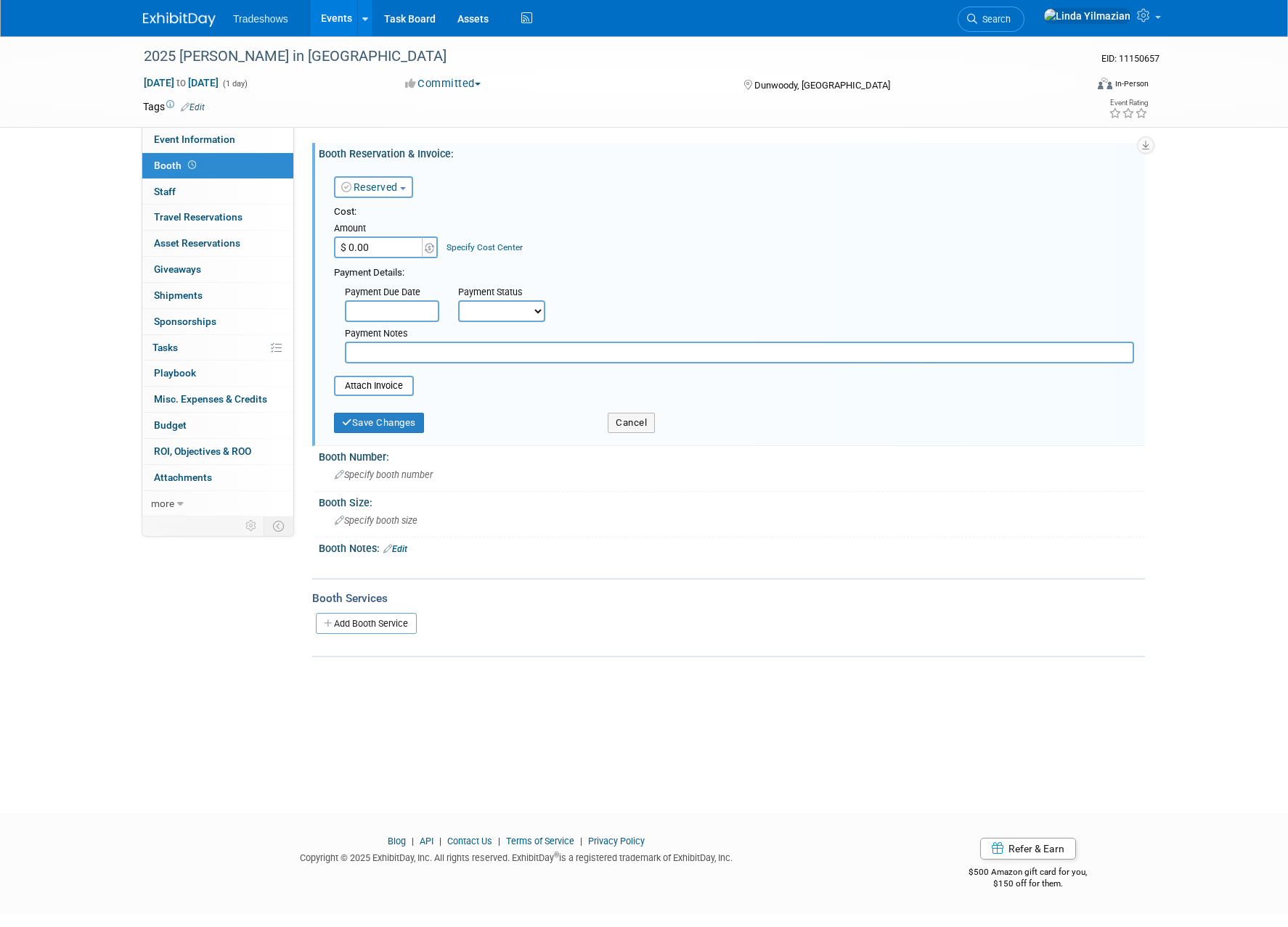
click at [386, 243] on input "$ 0.00" at bounding box center [379, 247] width 91 height 22
type input "$ 700.00"
click at [356, 418] on button "Save Changes" at bounding box center [379, 423] width 90 height 21
